Goal: Information Seeking & Learning: Find specific fact

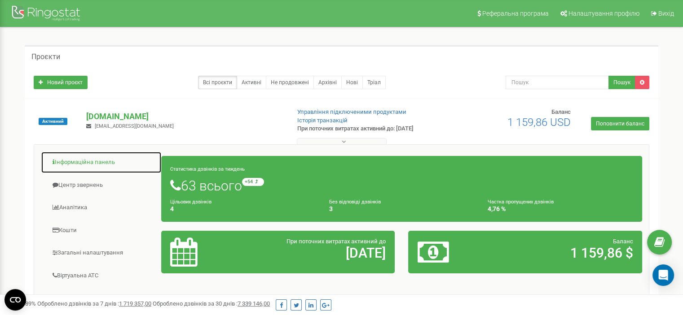
click at [82, 165] on link "Інформаційна панель" at bounding box center [101, 163] width 121 height 22
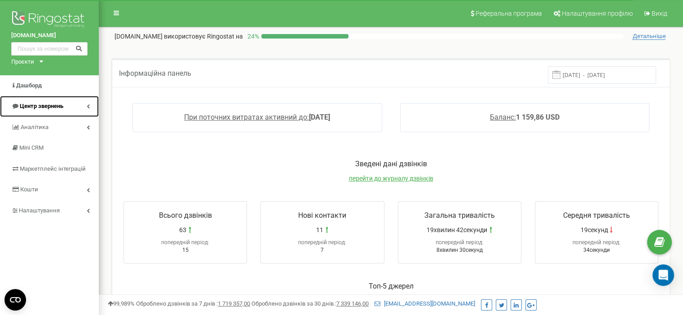
click at [52, 104] on span "Центр звернень" at bounding box center [42, 106] width 44 height 7
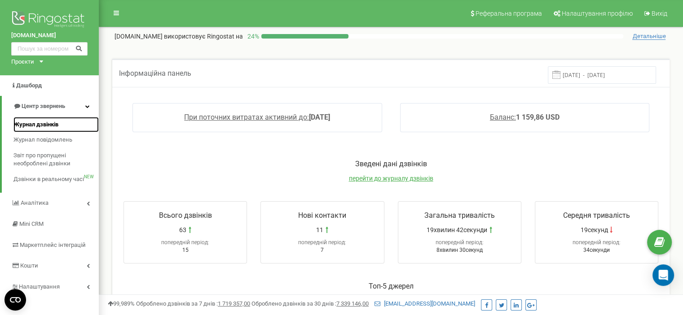
click at [54, 127] on span "Журнал дзвінків" at bounding box center [35, 125] width 45 height 9
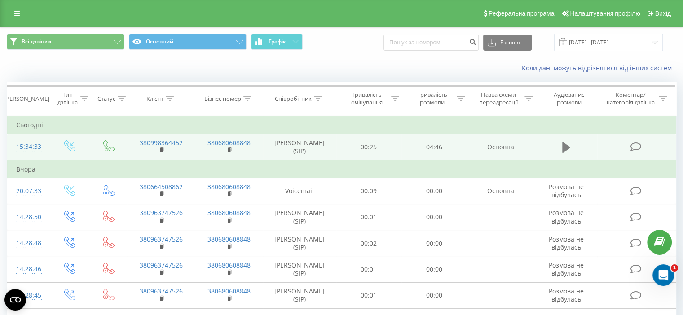
click at [569, 145] on icon at bounding box center [566, 147] width 8 height 13
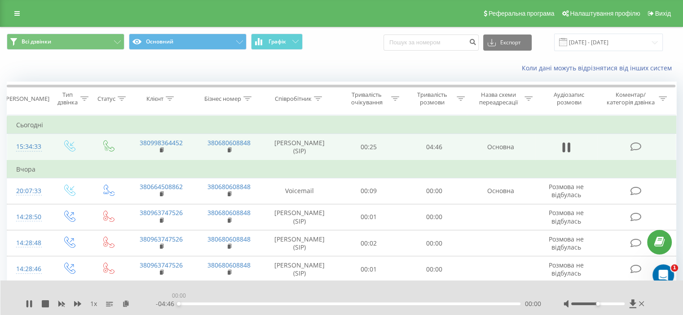
drag, startPoint x: 185, startPoint y: 303, endPoint x: 143, endPoint y: 310, distance: 42.8
click at [143, 310] on div "1 x - 04:46 00:00 00:00" at bounding box center [341, 298] width 683 height 35
click at [631, 303] on icon at bounding box center [632, 304] width 7 height 9
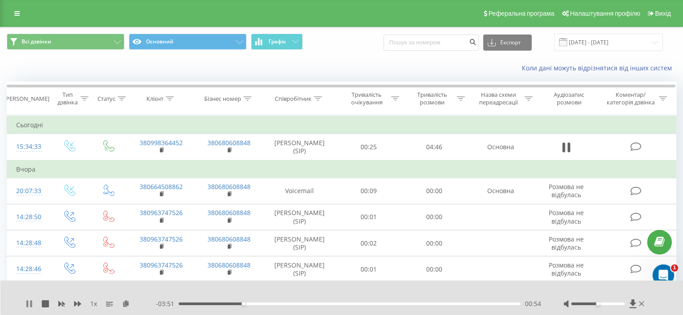
click at [27, 305] on icon at bounding box center [27, 304] width 2 height 7
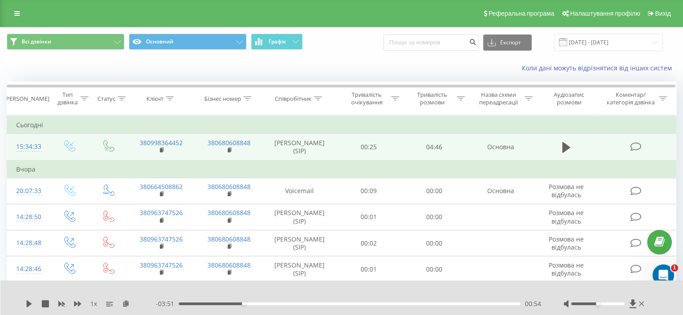
drag, startPoint x: 9, startPoint y: 146, endPoint x: 41, endPoint y: 147, distance: 32.3
click at [41, 147] on td "15:34:33" at bounding box center [28, 147] width 42 height 26
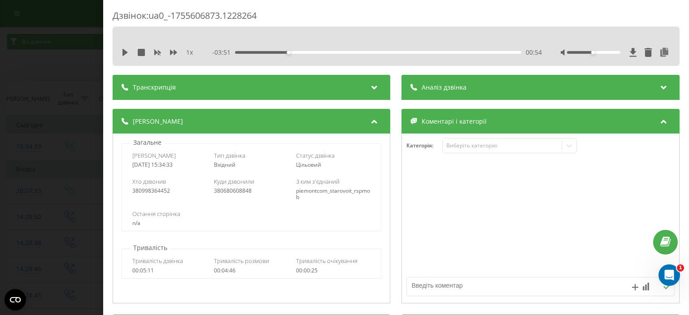
click at [119, 54] on div "1 x - 03:51 00:54 00:54" at bounding box center [396, 46] width 567 height 39
click at [123, 53] on icon at bounding box center [125, 52] width 5 height 7
click at [124, 53] on icon at bounding box center [124, 52] width 2 height 7
drag, startPoint x: 318, startPoint y: 52, endPoint x: 309, endPoint y: 49, distance: 8.8
click at [317, 51] on div "01:31" at bounding box center [379, 52] width 286 height 3
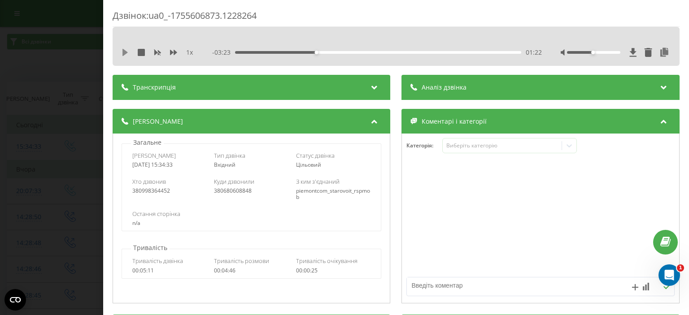
click at [125, 50] on icon at bounding box center [125, 52] width 5 height 7
click at [125, 50] on icon at bounding box center [125, 52] width 7 height 7
click at [315, 52] on div "01:21" at bounding box center [379, 52] width 286 height 3
click at [122, 53] on icon at bounding box center [125, 52] width 7 height 7
click at [124, 54] on icon at bounding box center [124, 52] width 2 height 7
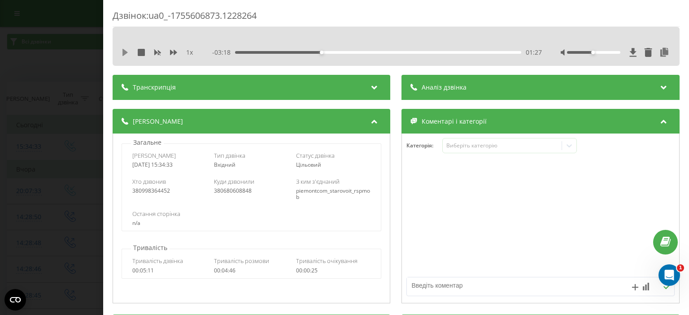
click at [124, 49] on icon at bounding box center [125, 52] width 5 height 7
click at [124, 49] on icon at bounding box center [124, 52] width 2 height 7
click at [312, 51] on div "01:18" at bounding box center [379, 52] width 286 height 3
click at [124, 52] on icon at bounding box center [125, 52] width 5 height 7
click at [307, 52] on div "01:13" at bounding box center [379, 52] width 286 height 3
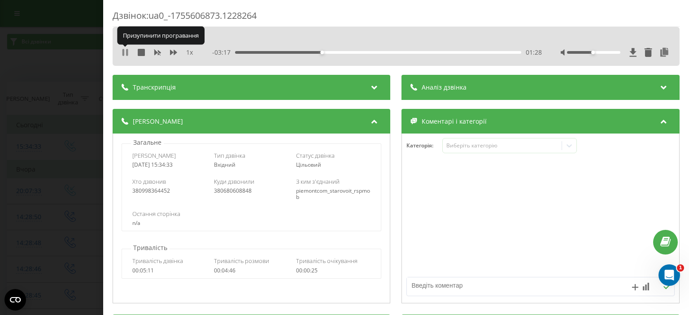
click at [124, 52] on icon at bounding box center [125, 52] width 7 height 7
click at [124, 52] on icon at bounding box center [125, 52] width 5 height 7
click at [124, 52] on icon at bounding box center [125, 52] width 7 height 7
click at [126, 53] on icon at bounding box center [125, 52] width 5 height 7
click at [126, 53] on icon at bounding box center [127, 52] width 2 height 7
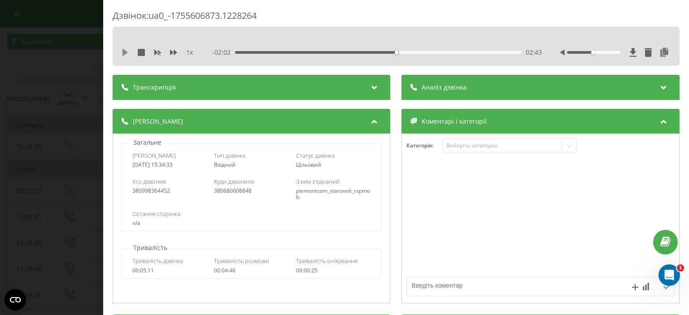
click at [126, 54] on icon at bounding box center [125, 52] width 7 height 7
click at [125, 54] on icon at bounding box center [125, 52] width 7 height 7
drag, startPoint x: 249, startPoint y: 53, endPoint x: 238, endPoint y: 50, distance: 11.4
click at [225, 57] on div "1 x - 01:47 02:58 02:58" at bounding box center [396, 52] width 554 height 13
drag, startPoint x: 239, startPoint y: 52, endPoint x: 232, endPoint y: 54, distance: 7.4
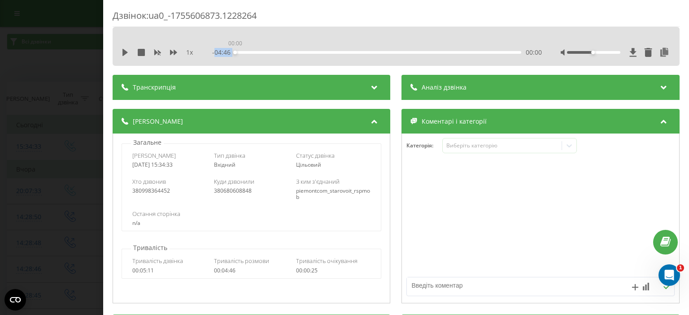
click at [232, 54] on div "- 04:46 00:00 00:00" at bounding box center [377, 52] width 329 height 9
click at [126, 54] on icon at bounding box center [125, 52] width 7 height 7
click at [239, 53] on div "00:04" at bounding box center [379, 52] width 286 height 3
click at [126, 52] on icon at bounding box center [125, 52] width 7 height 7
click at [83, 205] on div "Дзвінок : ua0_-1755606873.1228264 1 x - 04:27 00:18 00:18 Транскрипція Для AI-а…" at bounding box center [344, 157] width 689 height 315
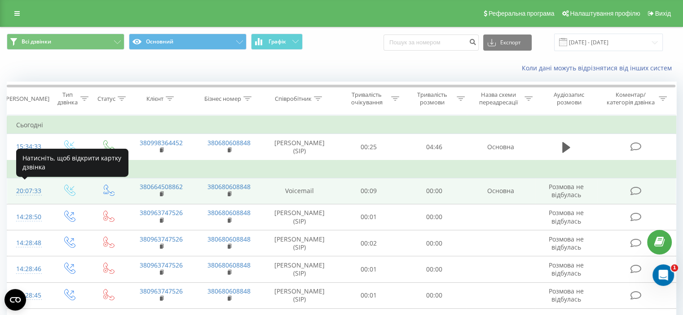
click at [32, 192] on div "20:07:33" at bounding box center [28, 192] width 24 height 18
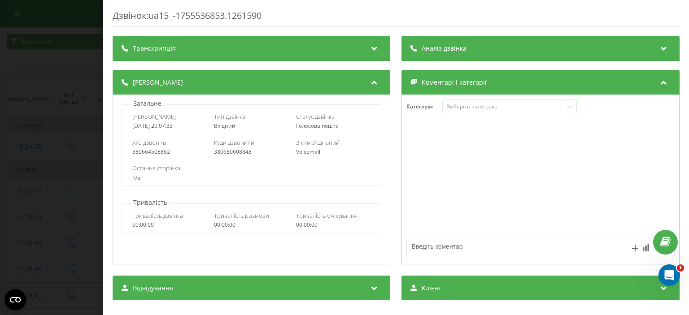
click at [660, 48] on icon at bounding box center [664, 47] width 11 height 9
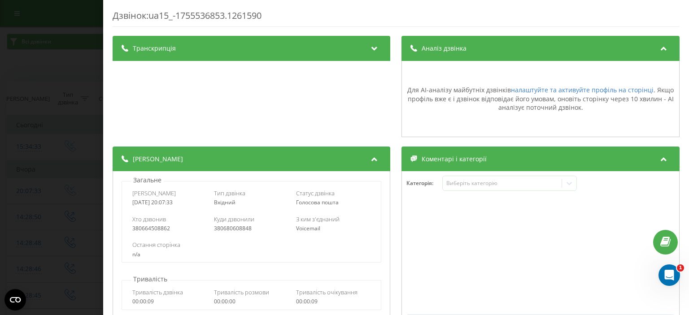
click at [372, 45] on icon at bounding box center [374, 47] width 11 height 9
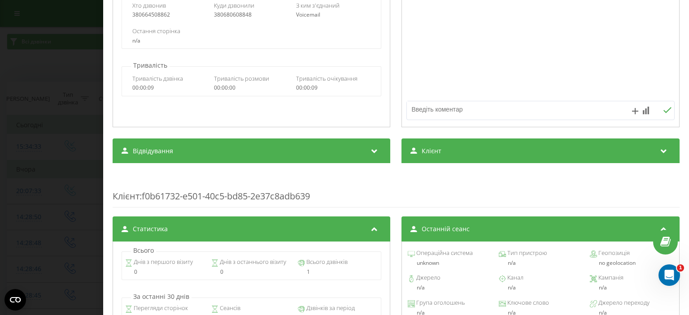
scroll to position [269, 0]
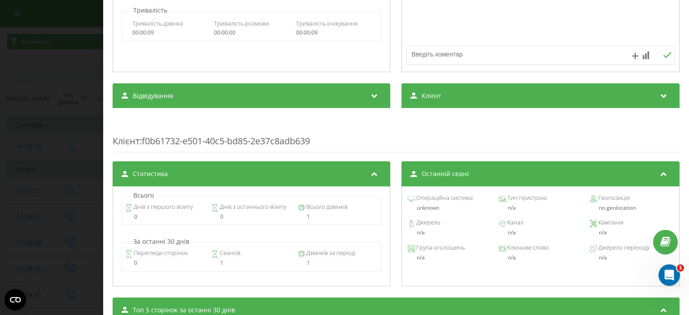
click at [661, 97] on icon at bounding box center [664, 94] width 11 height 9
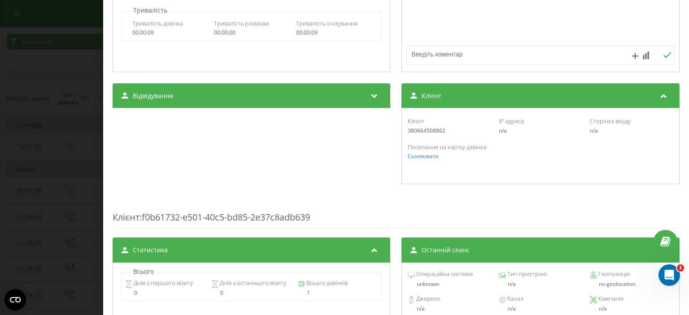
click at [375, 90] on icon at bounding box center [374, 94] width 11 height 9
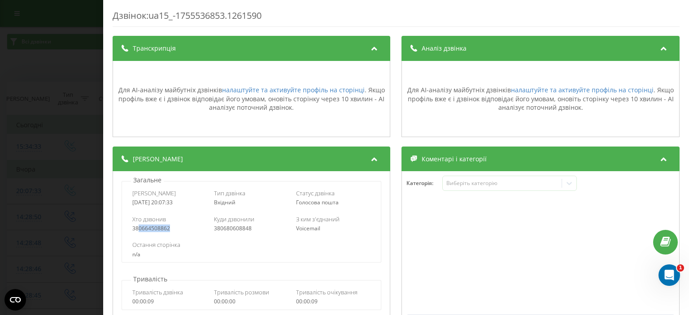
drag, startPoint x: 171, startPoint y: 227, endPoint x: 140, endPoint y: 230, distance: 32.0
click at [140, 230] on div "380664508862" at bounding box center [169, 229] width 75 height 6
copy div "0664508862"
